Goal: Transaction & Acquisition: Purchase product/service

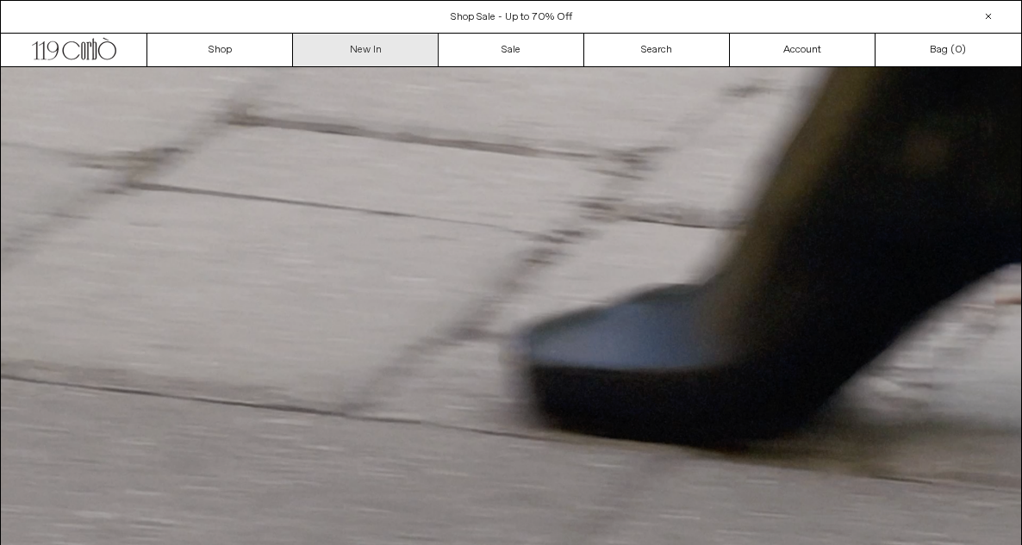
click at [391, 46] on link "New In" at bounding box center [366, 50] width 146 height 33
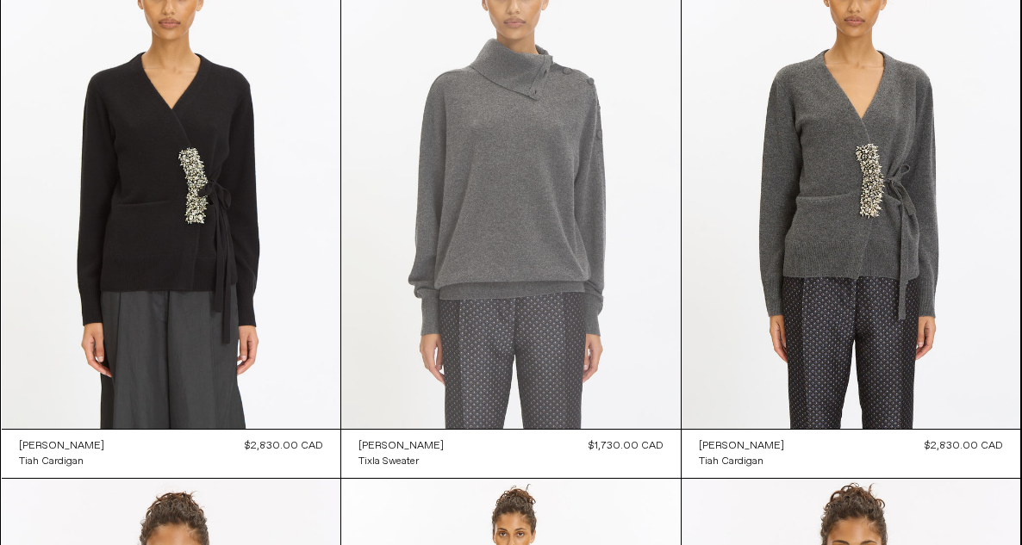
scroll to position [747, 0]
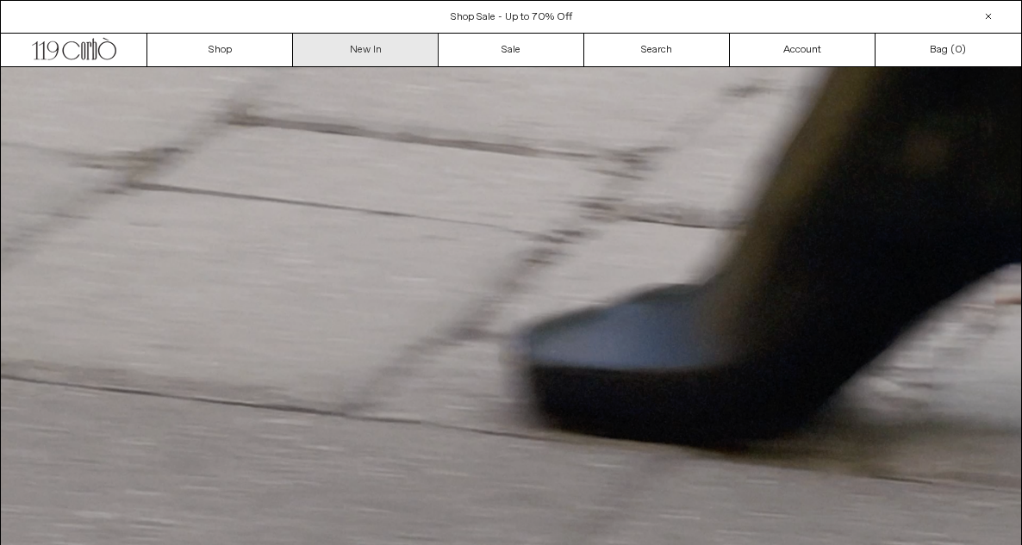
click at [382, 52] on link "New In" at bounding box center [366, 50] width 146 height 33
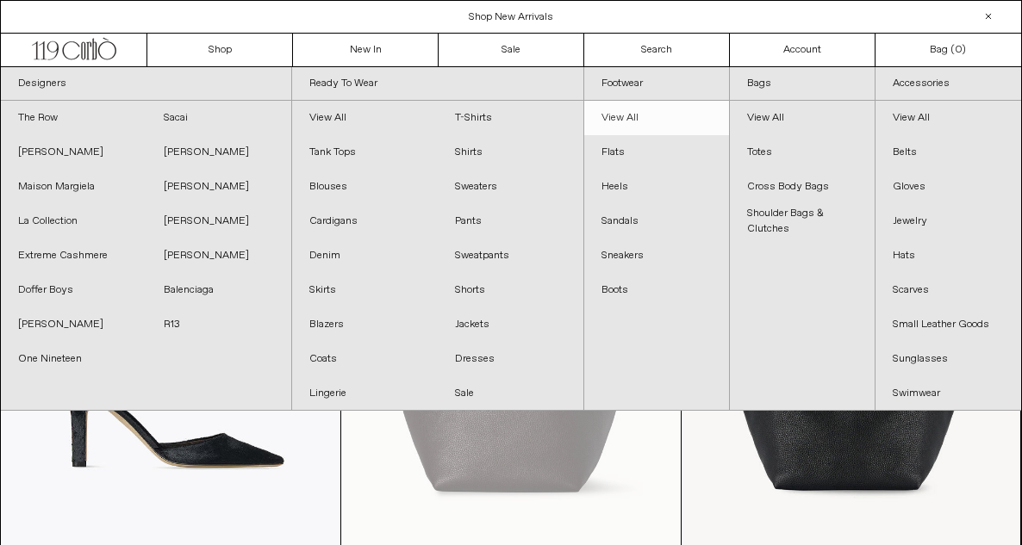
click at [618, 119] on link "View All" at bounding box center [656, 118] width 145 height 34
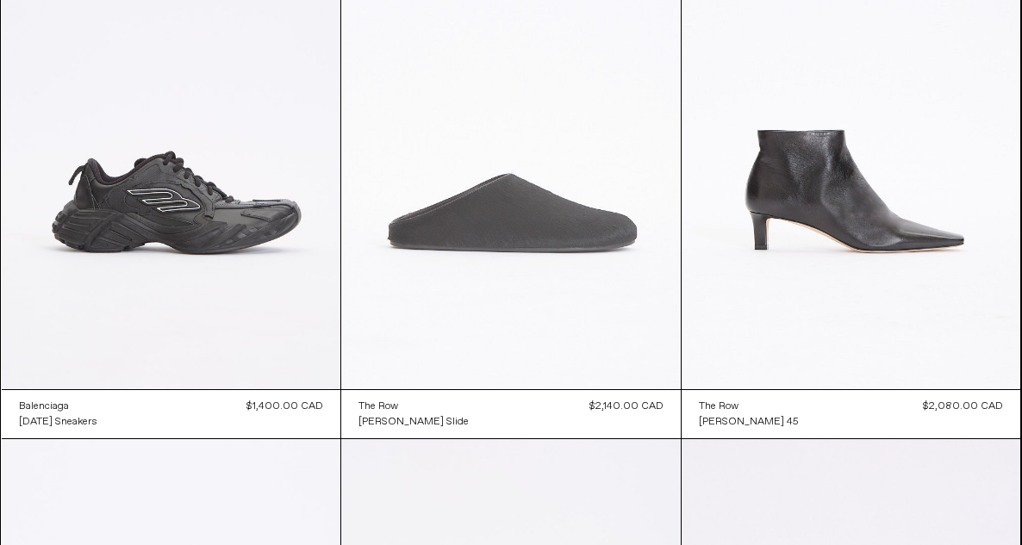
scroll to position [781, 0]
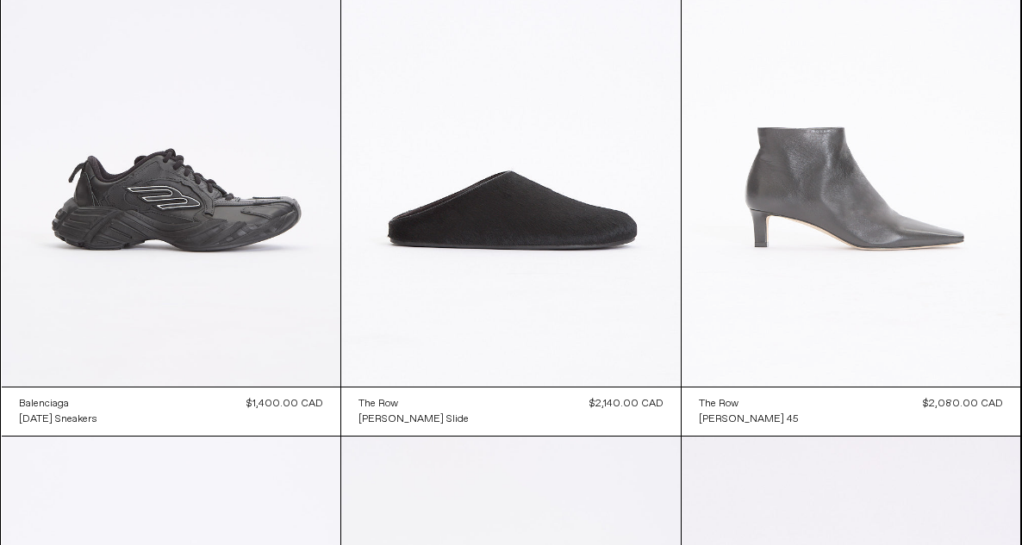
click at [911, 252] on at bounding box center [850, 133] width 339 height 508
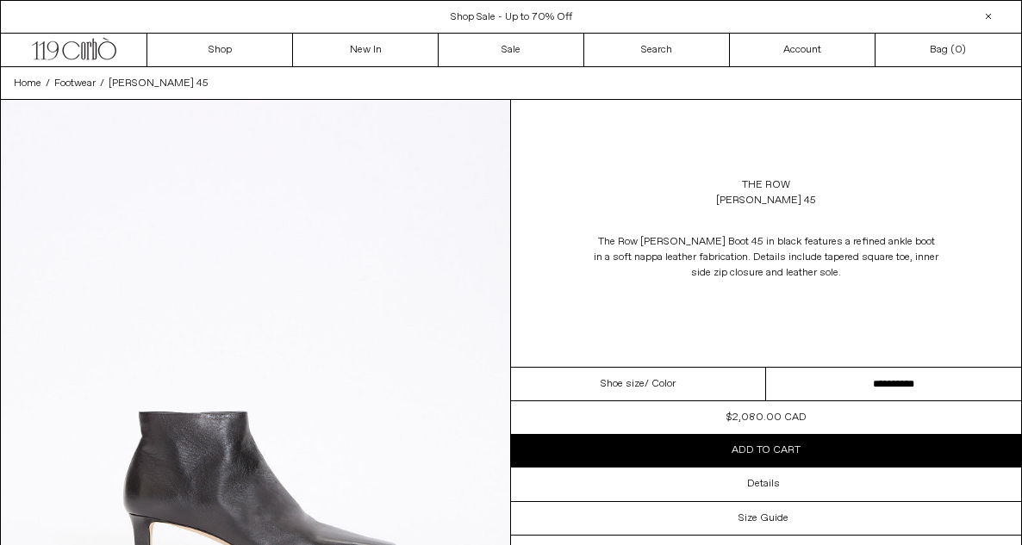
click at [882, 382] on select "**********" at bounding box center [893, 385] width 255 height 34
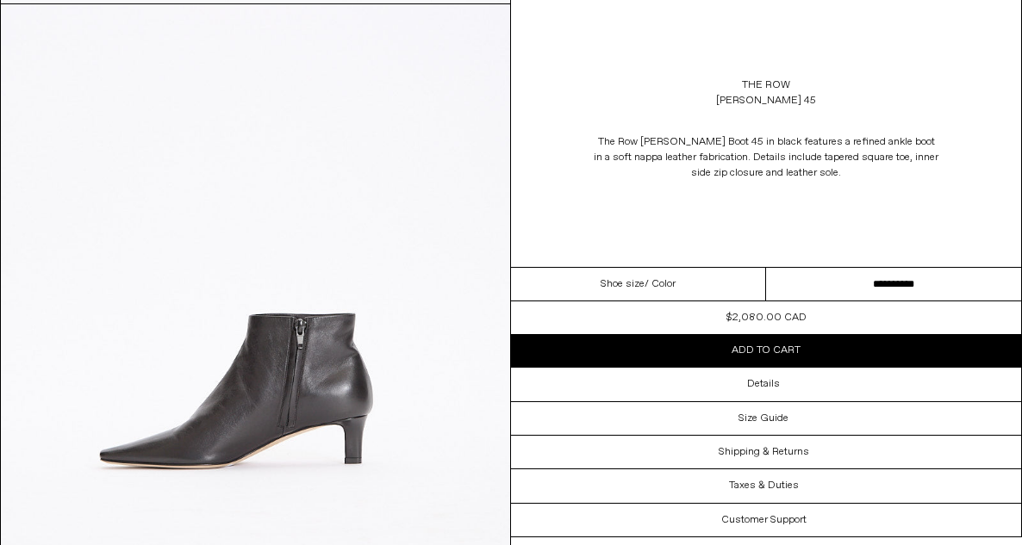
scroll to position [1372, 0]
